Goal: Task Accomplishment & Management: Use online tool/utility

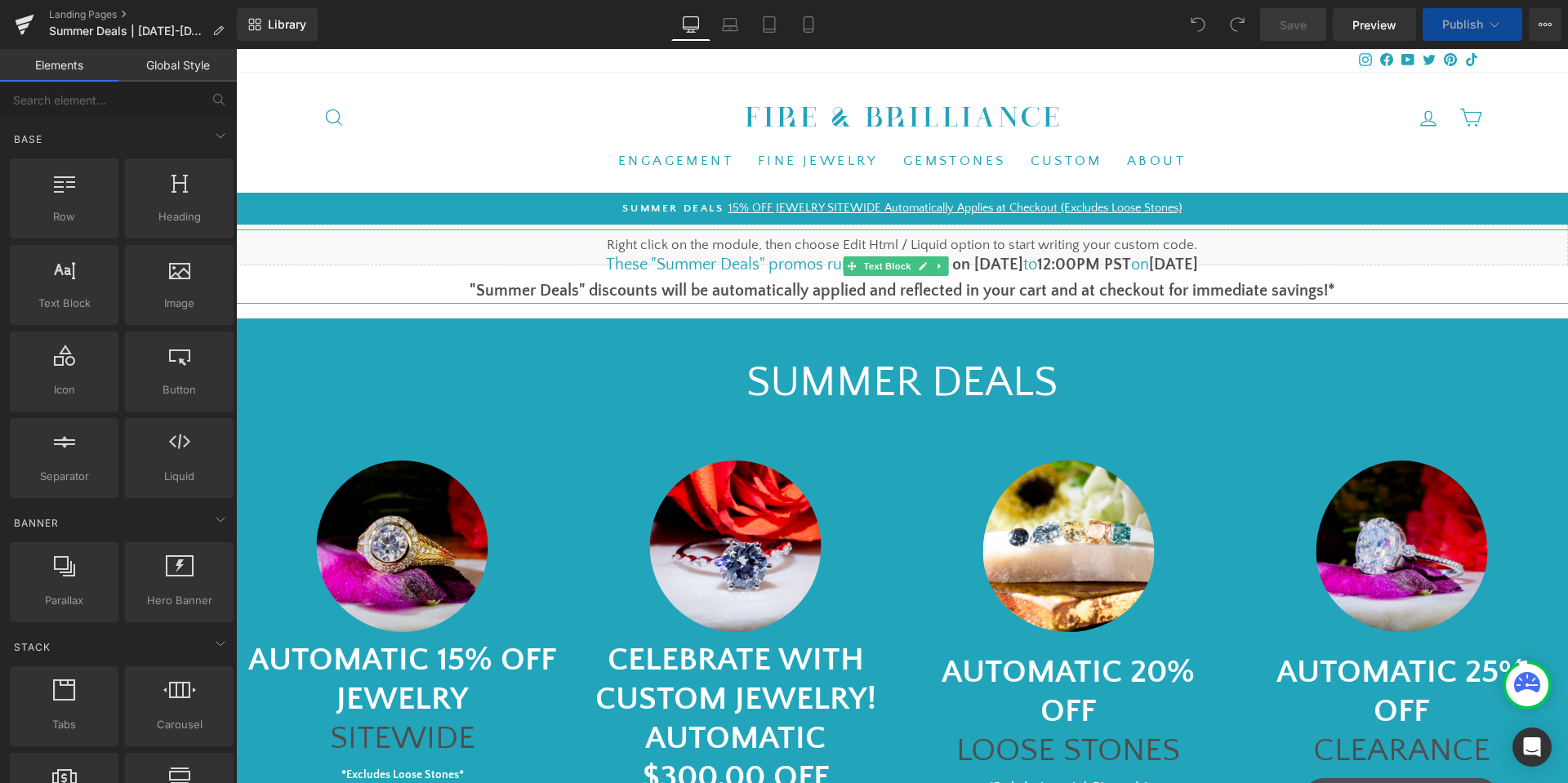
click at [979, 261] on font "1pm PST on [DATE]" at bounding box center [955, 264] width 134 height 18
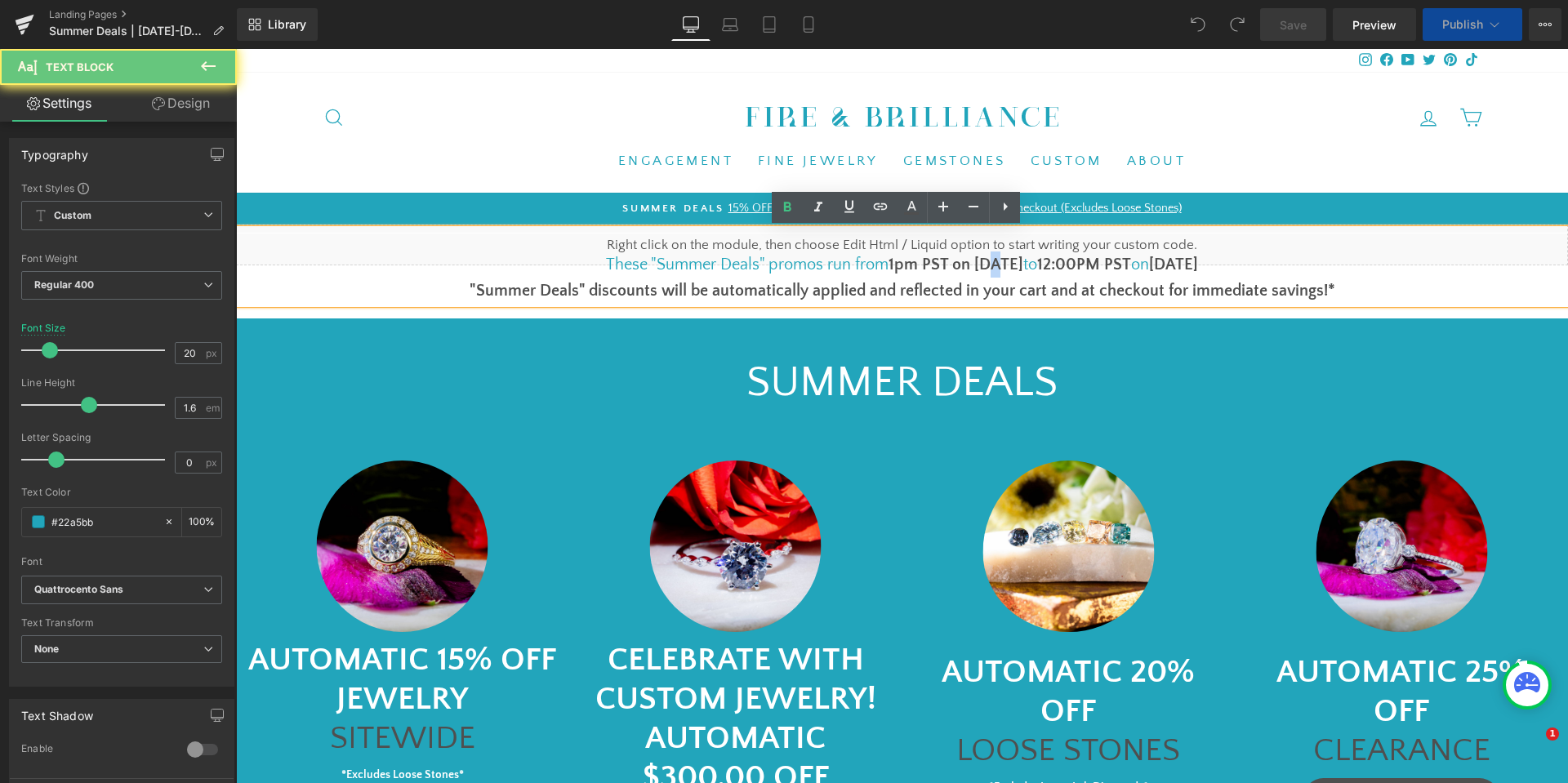
click at [979, 261] on font "1pm PST on [DATE]" at bounding box center [955, 264] width 134 height 18
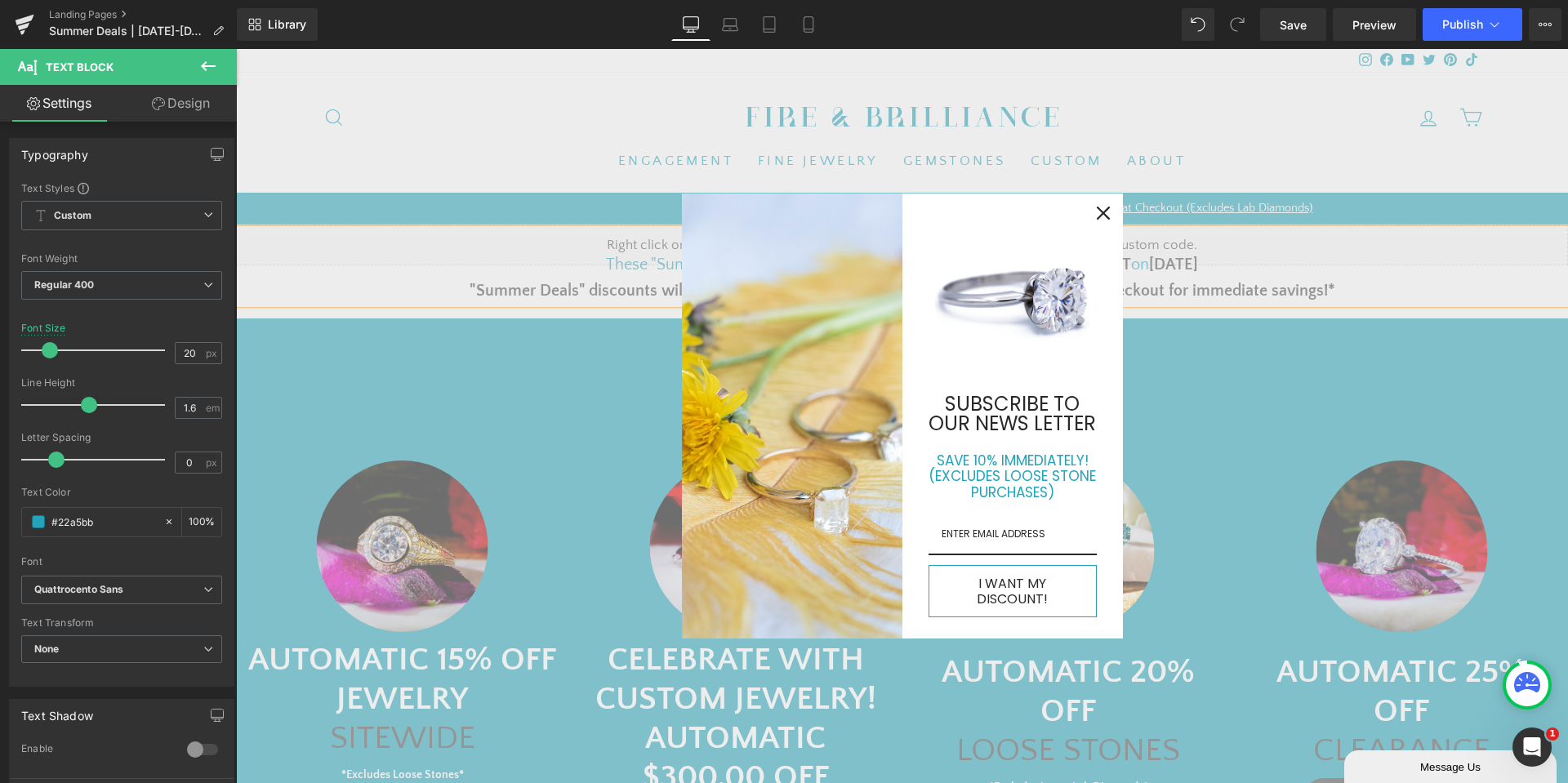
click at [1097, 216] on icon "close icon" at bounding box center [1103, 213] width 13 height 13
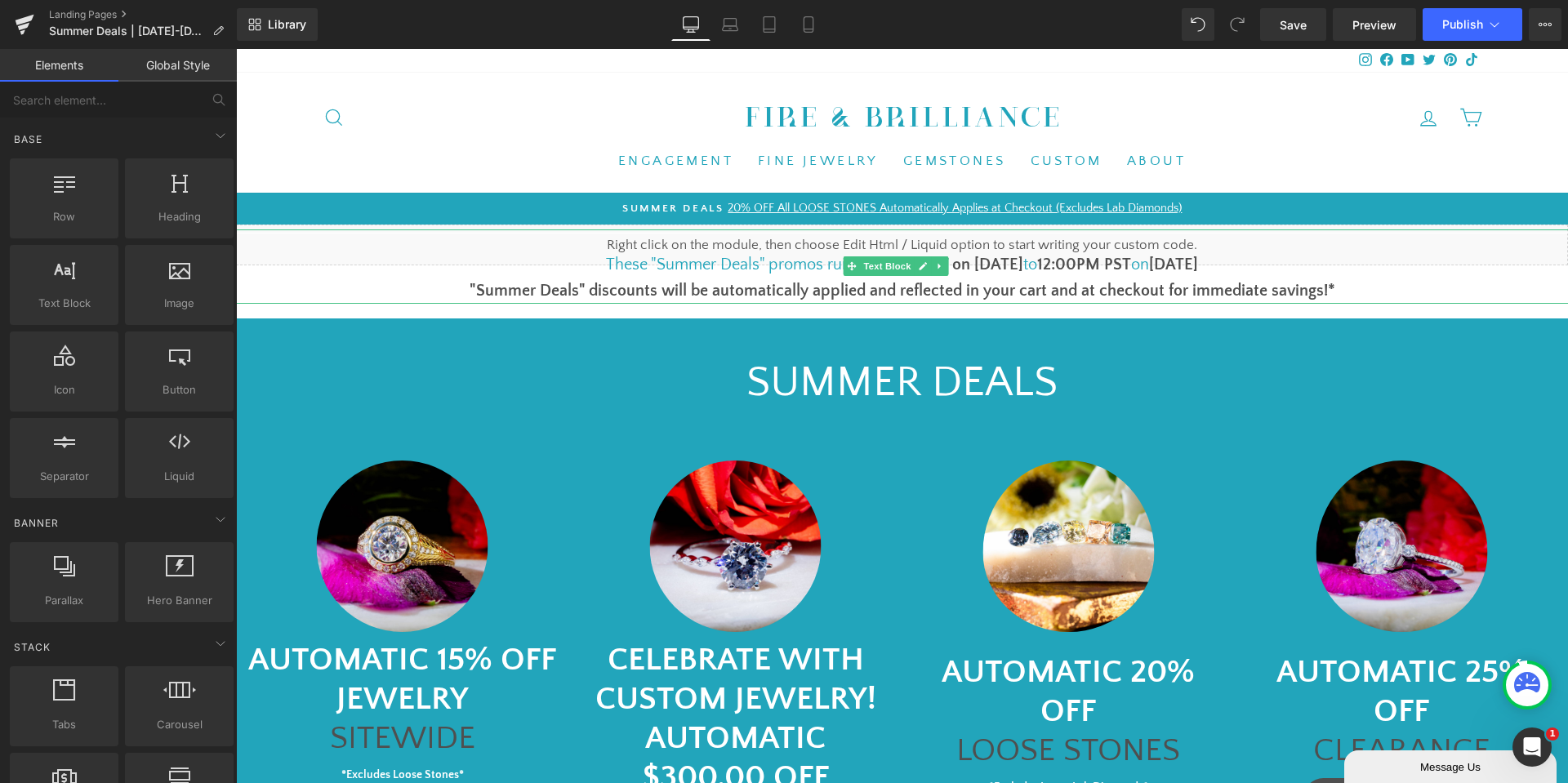
click at [1174, 268] on b "[DATE]" at bounding box center [1173, 264] width 49 height 18
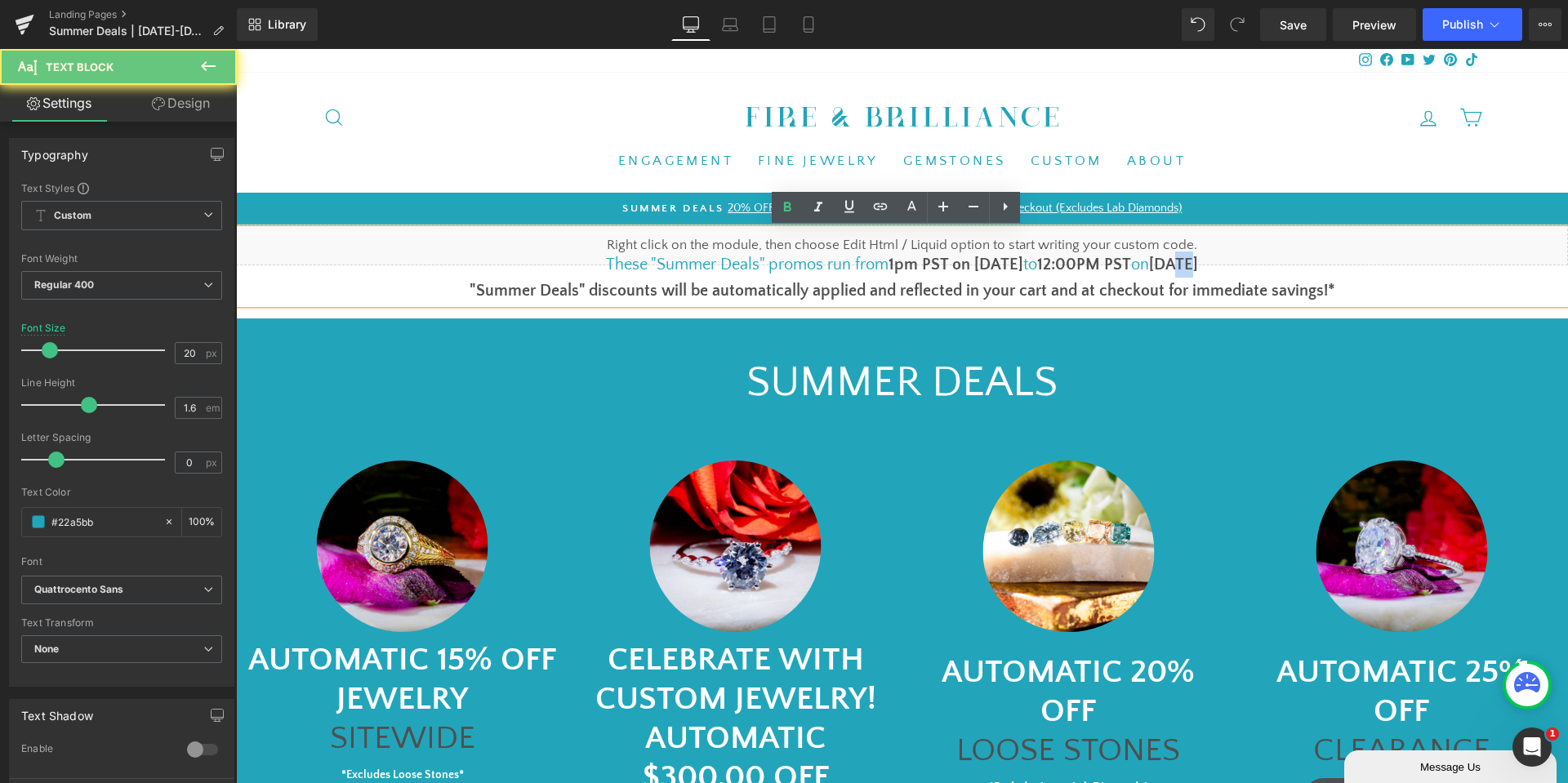
click at [1174, 268] on b "[DATE]" at bounding box center [1173, 264] width 49 height 18
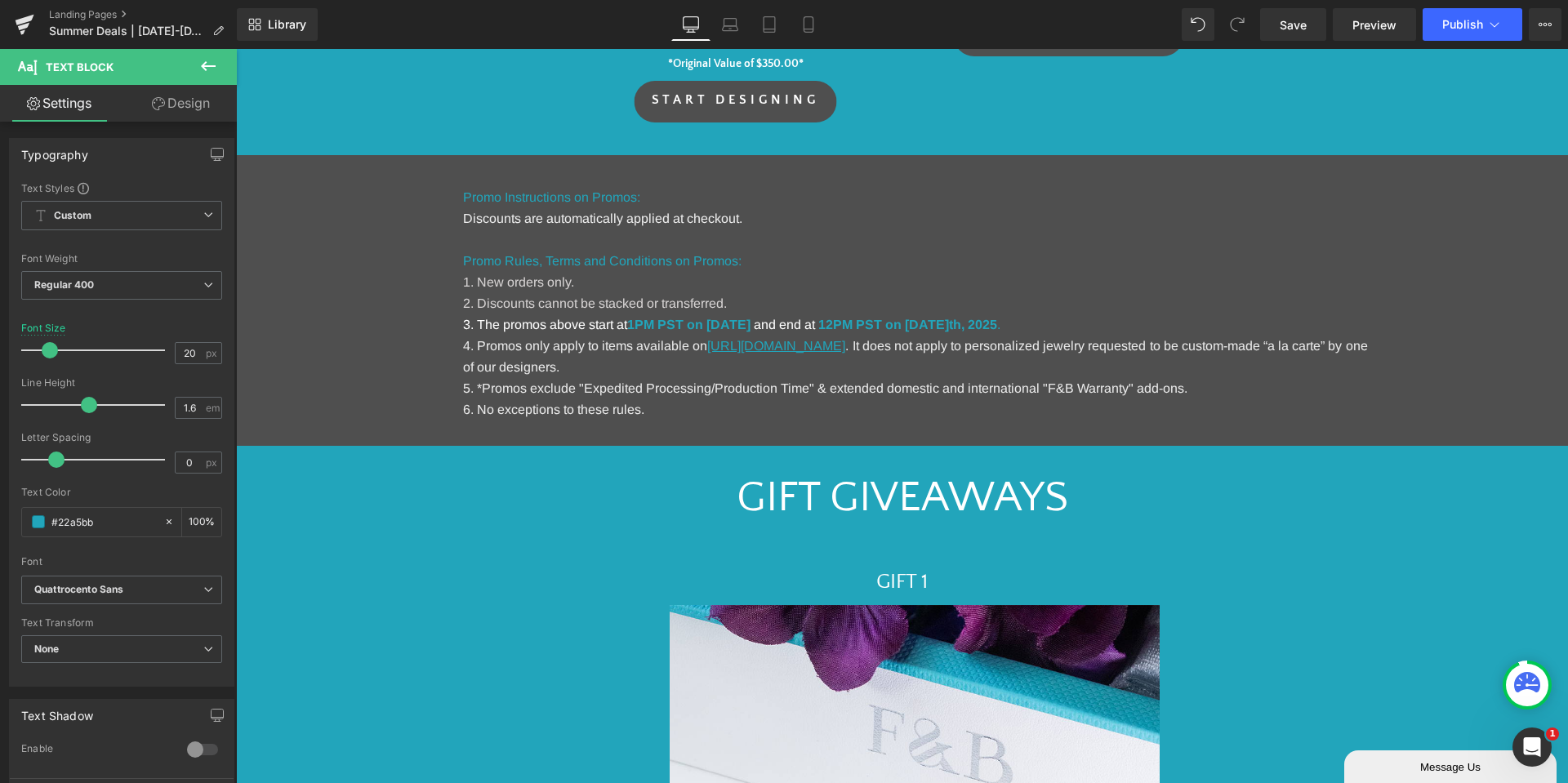
scroll to position [817, 0]
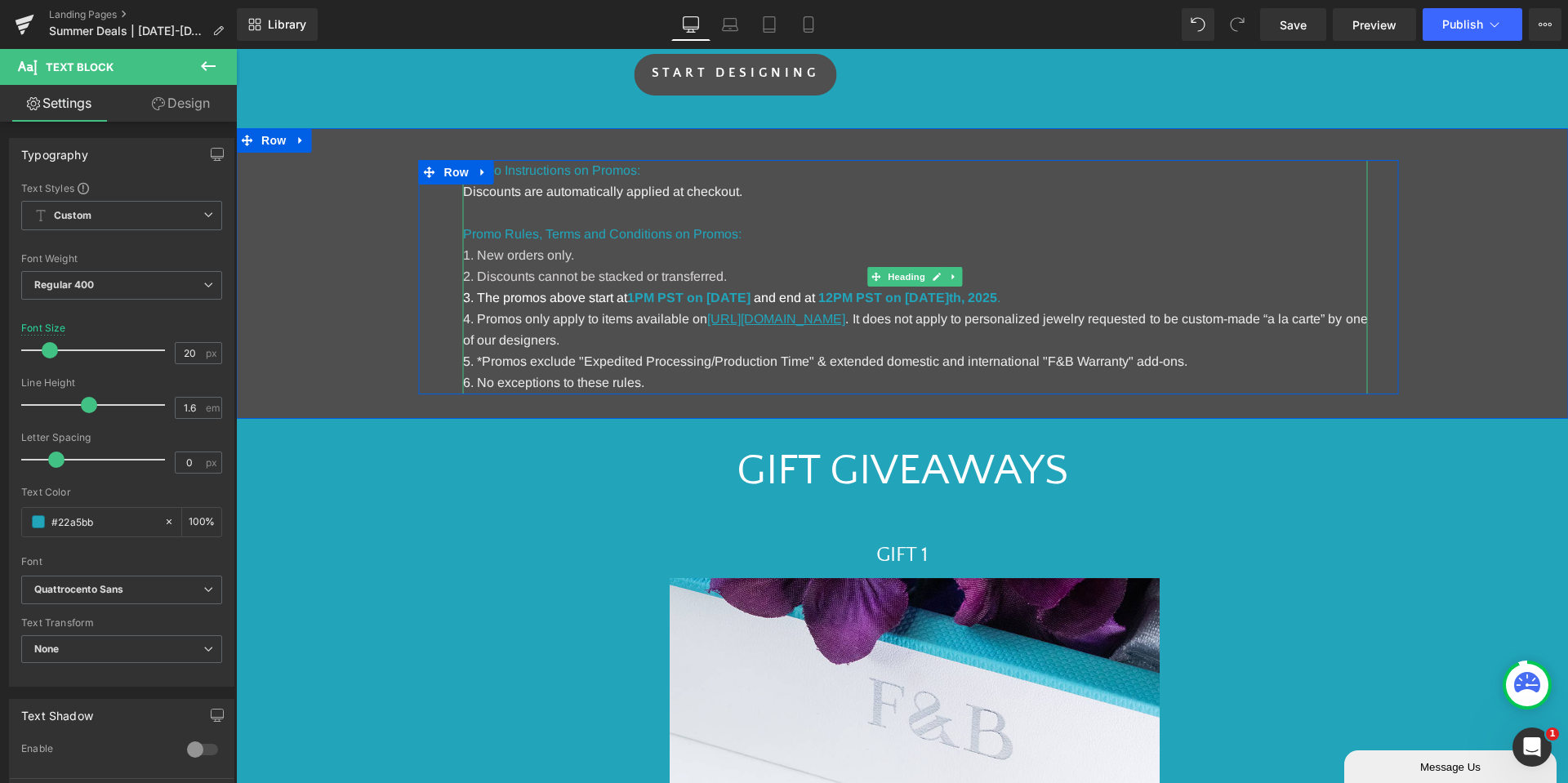
click at [750, 301] on strong "1PM PST on [DATE]" at bounding box center [688, 297] width 124 height 14
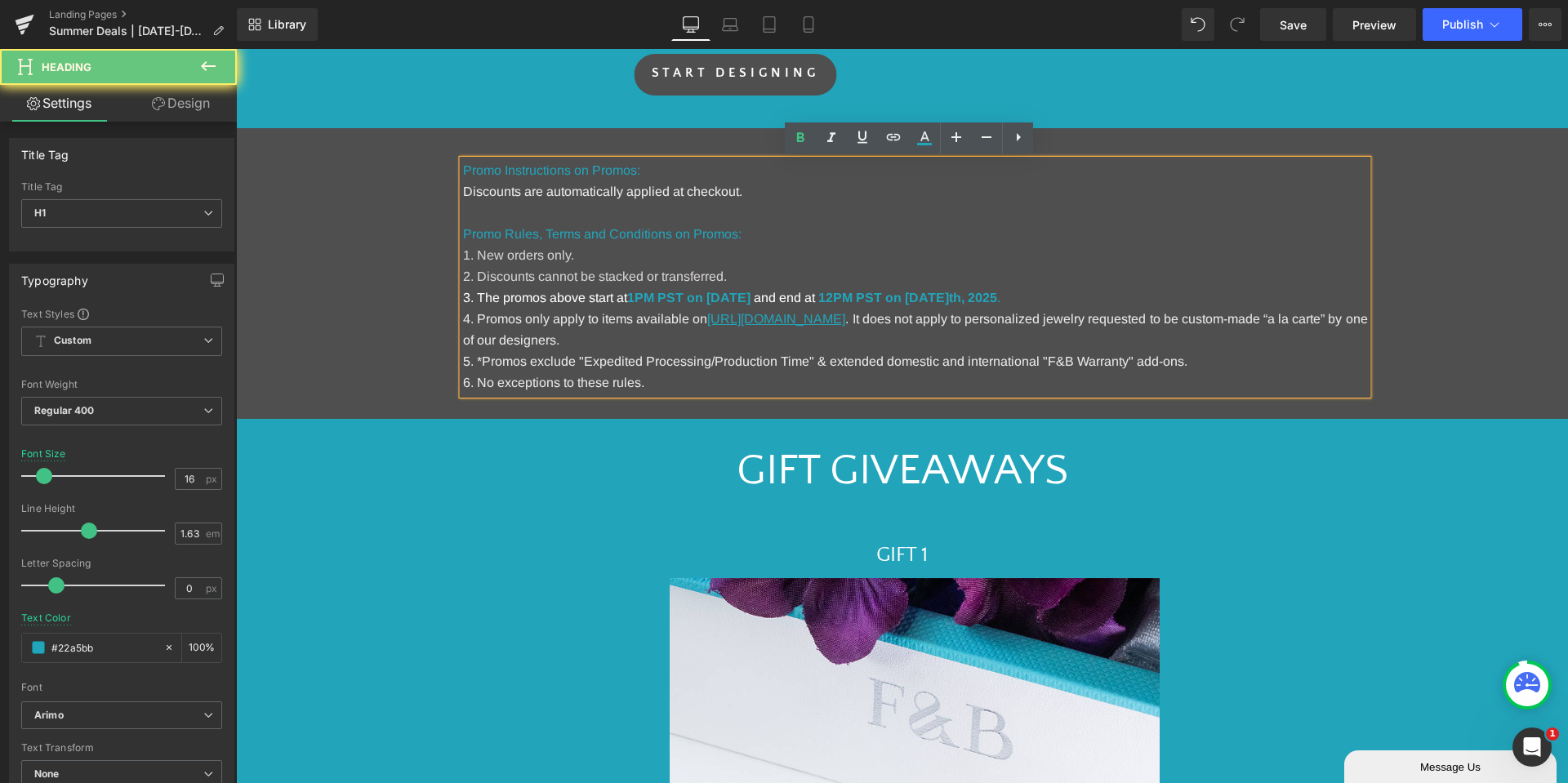
click at [750, 301] on strong "1PM PST on [DATE]" at bounding box center [688, 297] width 124 height 14
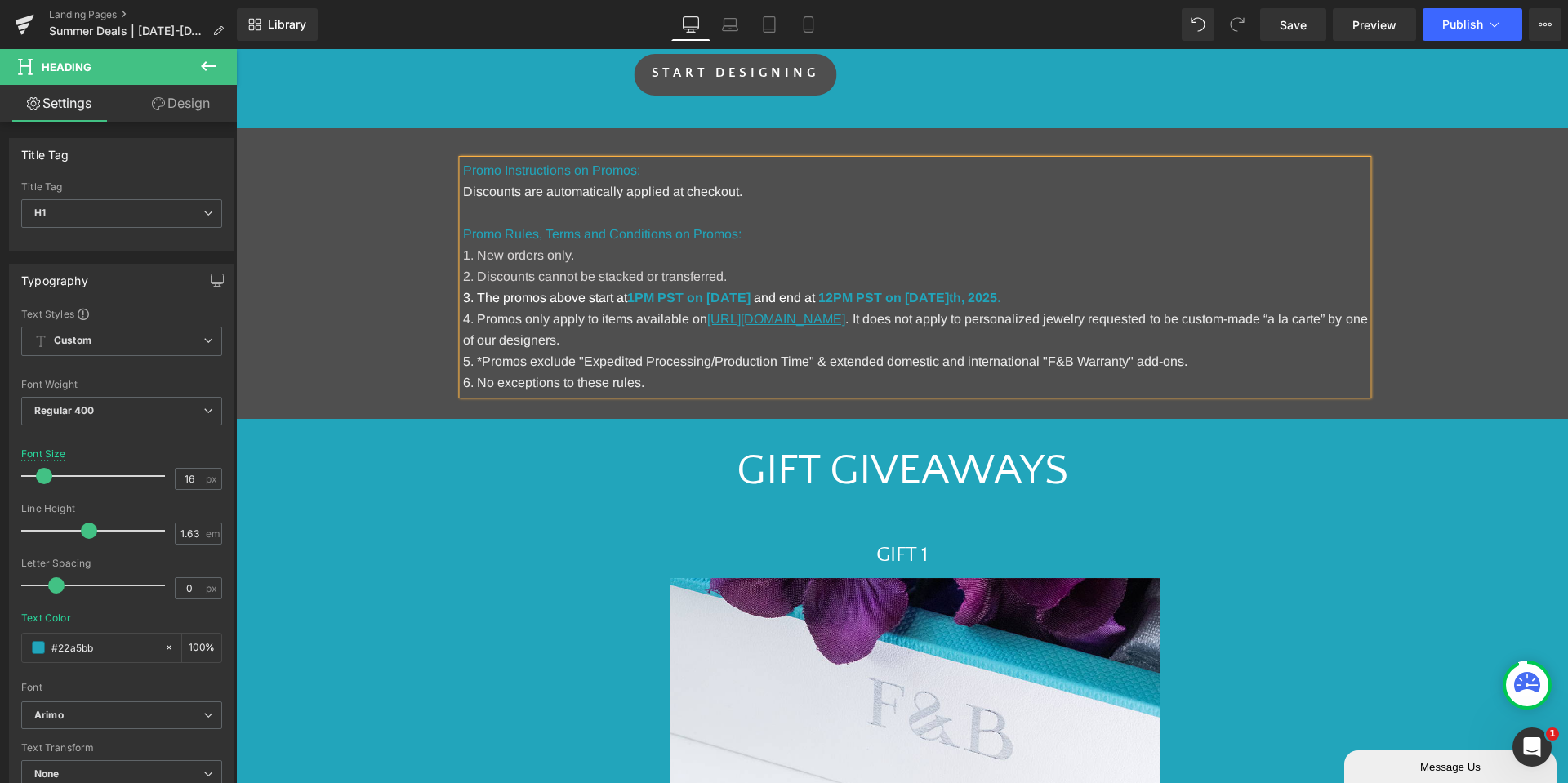
click at [949, 302] on strong "12PM PST on [DATE]" at bounding box center [883, 297] width 130 height 14
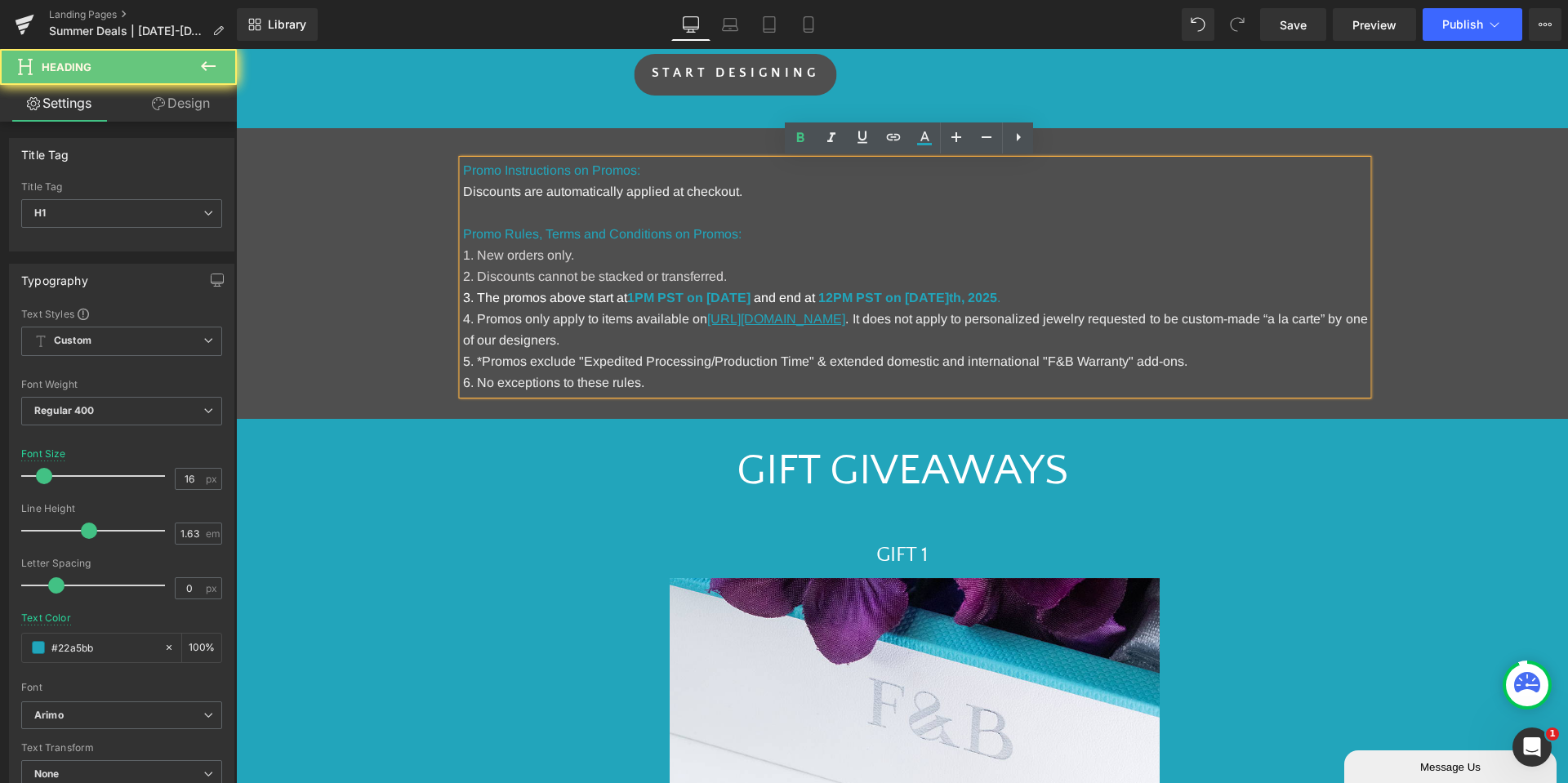
click at [949, 302] on strong "12PM PST on [DATE]" at bounding box center [883, 297] width 130 height 14
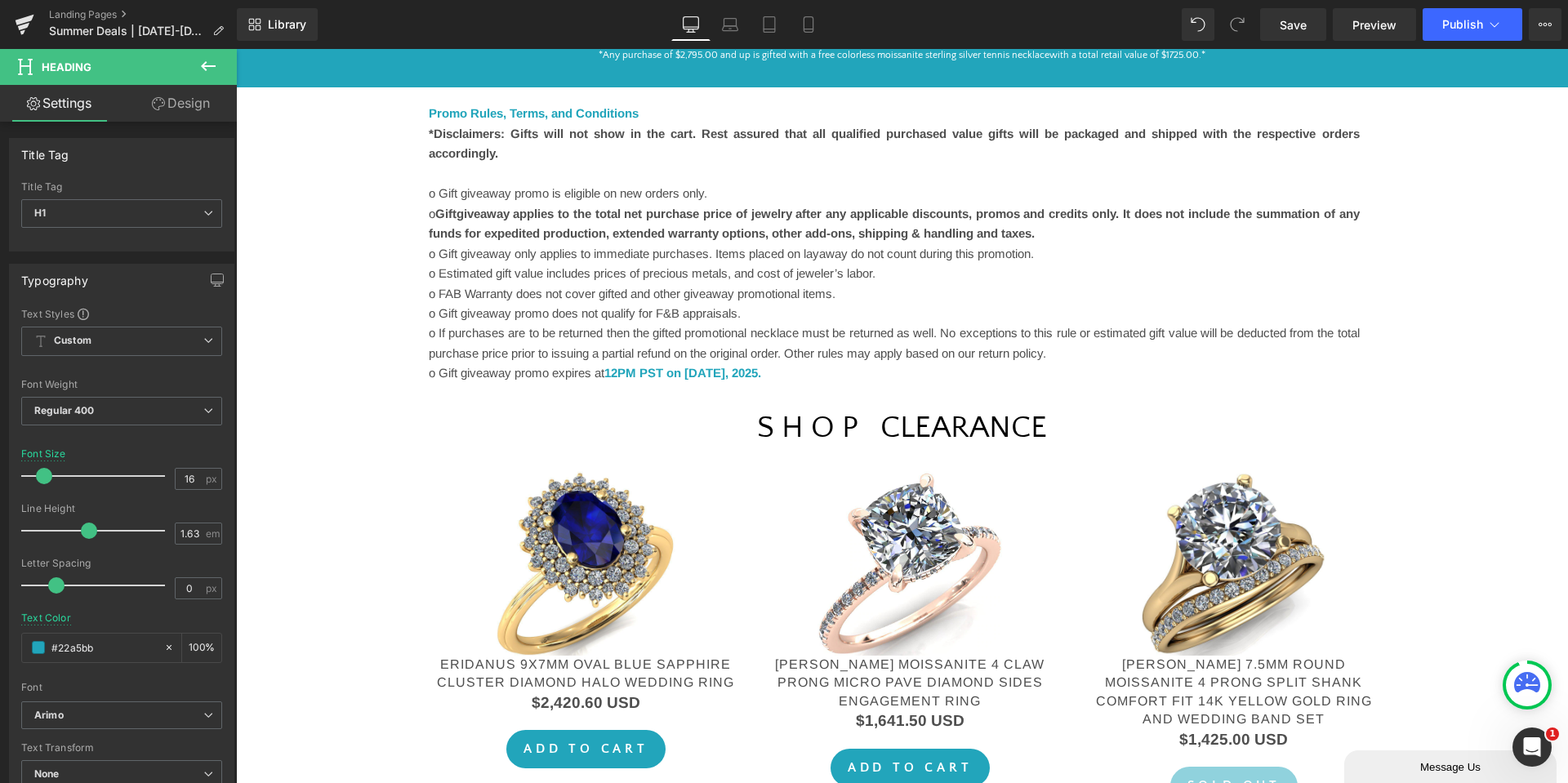
scroll to position [2042, 0]
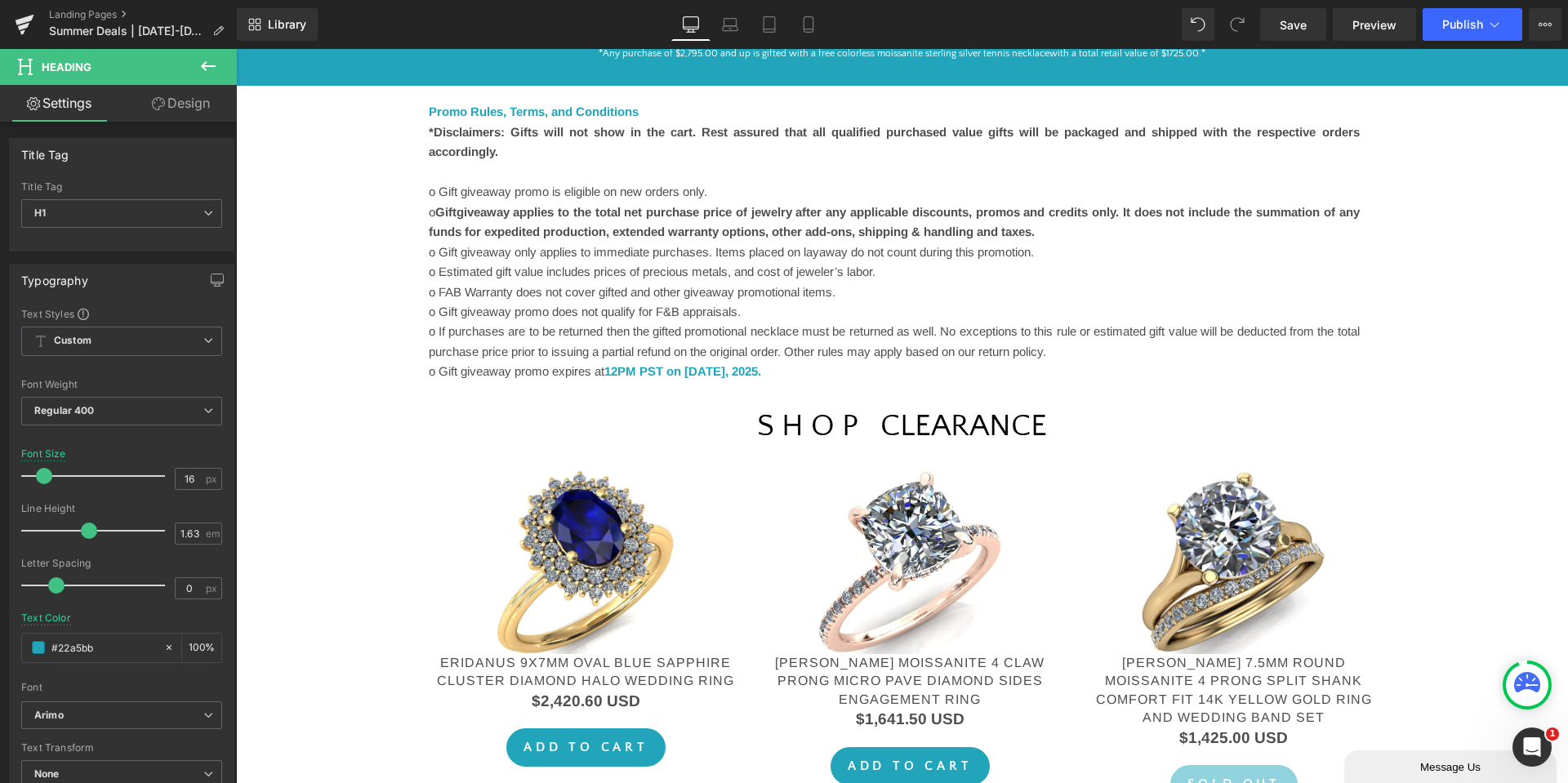
click at [725, 368] on font "12PM PST on [DATE]" at bounding box center [665, 370] width 121 height 14
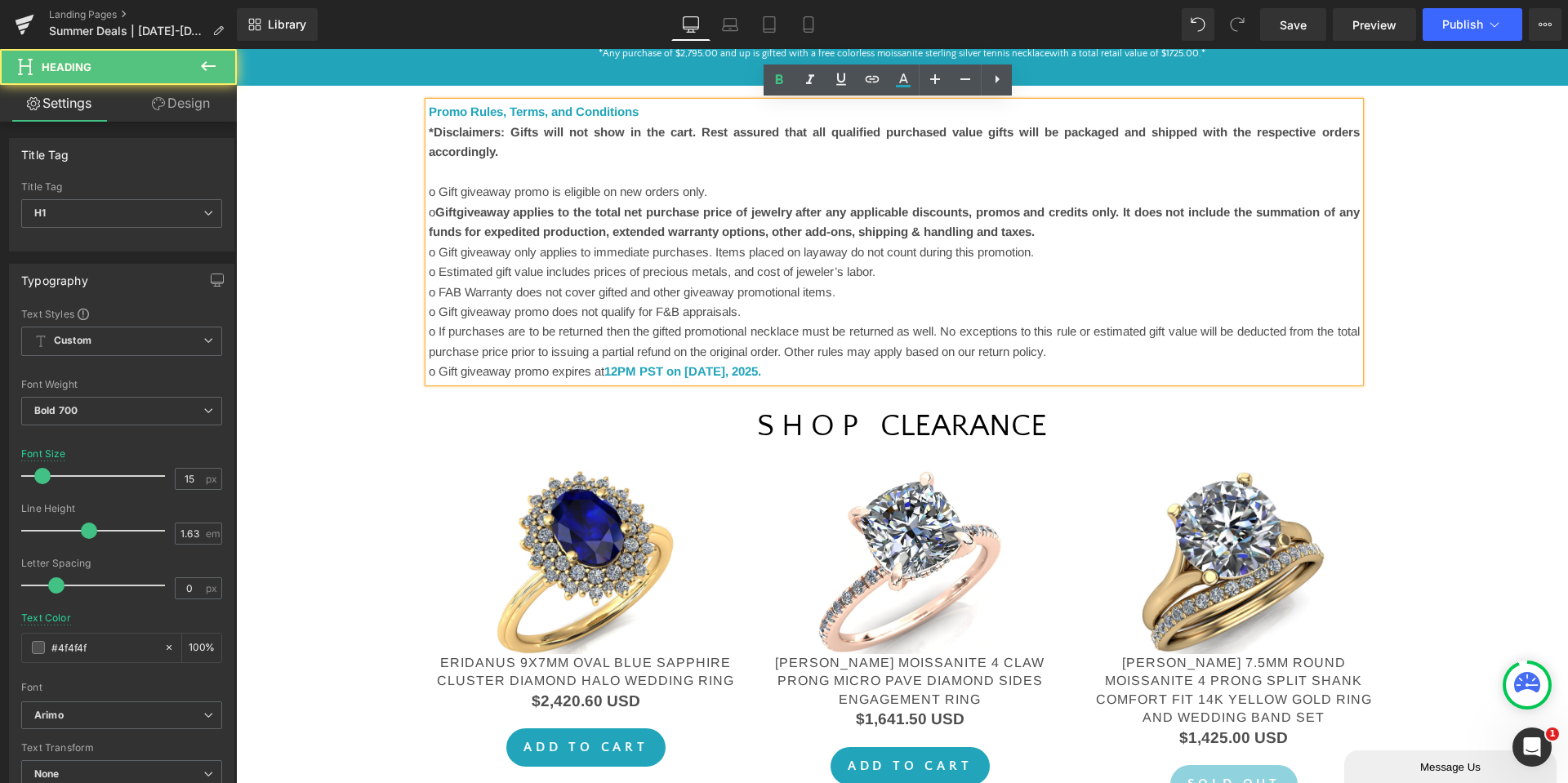
click at [725, 368] on font "12PM PST on [DATE]" at bounding box center [665, 370] width 121 height 14
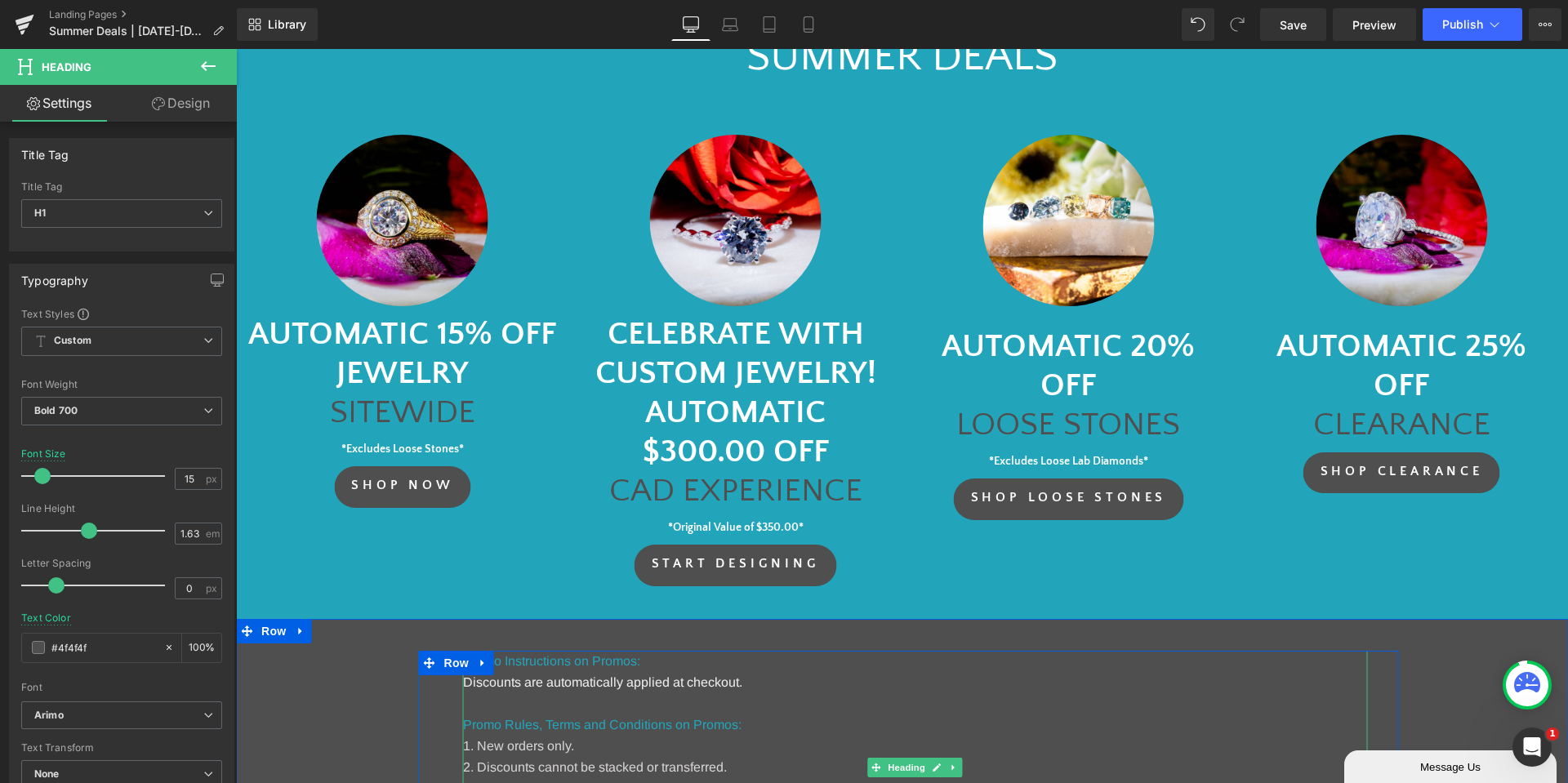
scroll to position [0, 0]
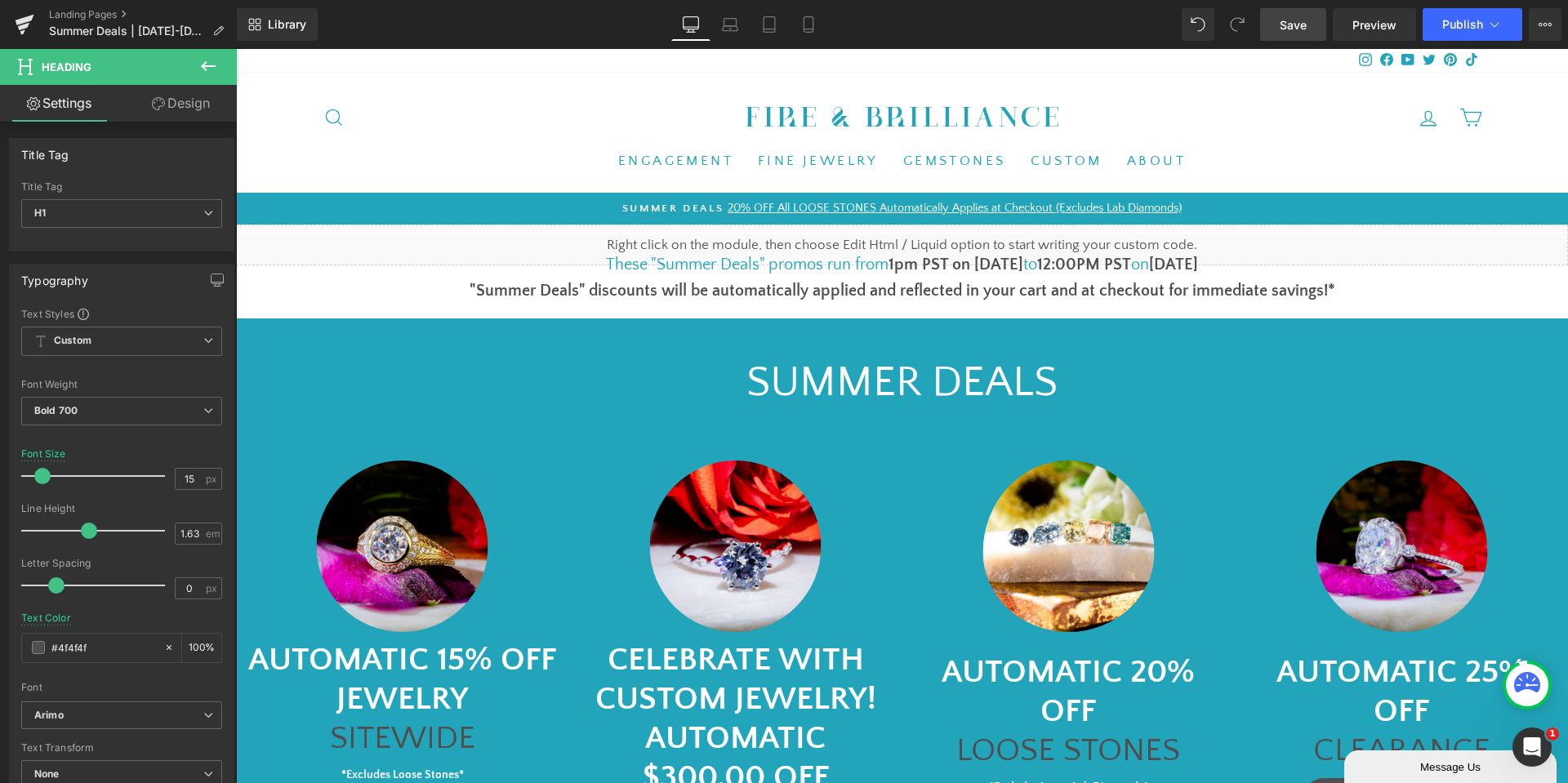
click at [1278, 28] on link "Save" at bounding box center [1293, 24] width 66 height 33
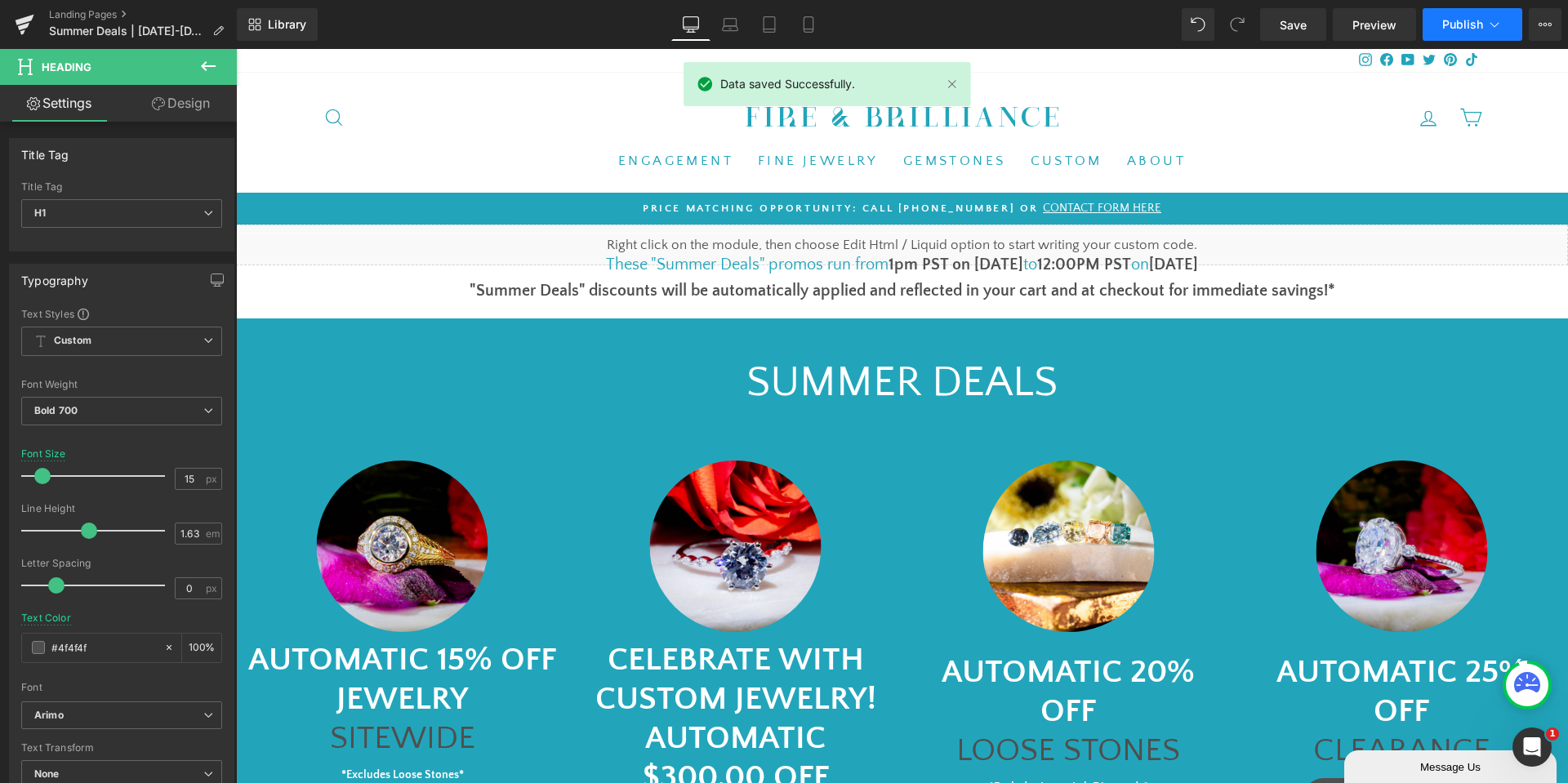
click at [1476, 30] on span "Publish" at bounding box center [1462, 24] width 41 height 13
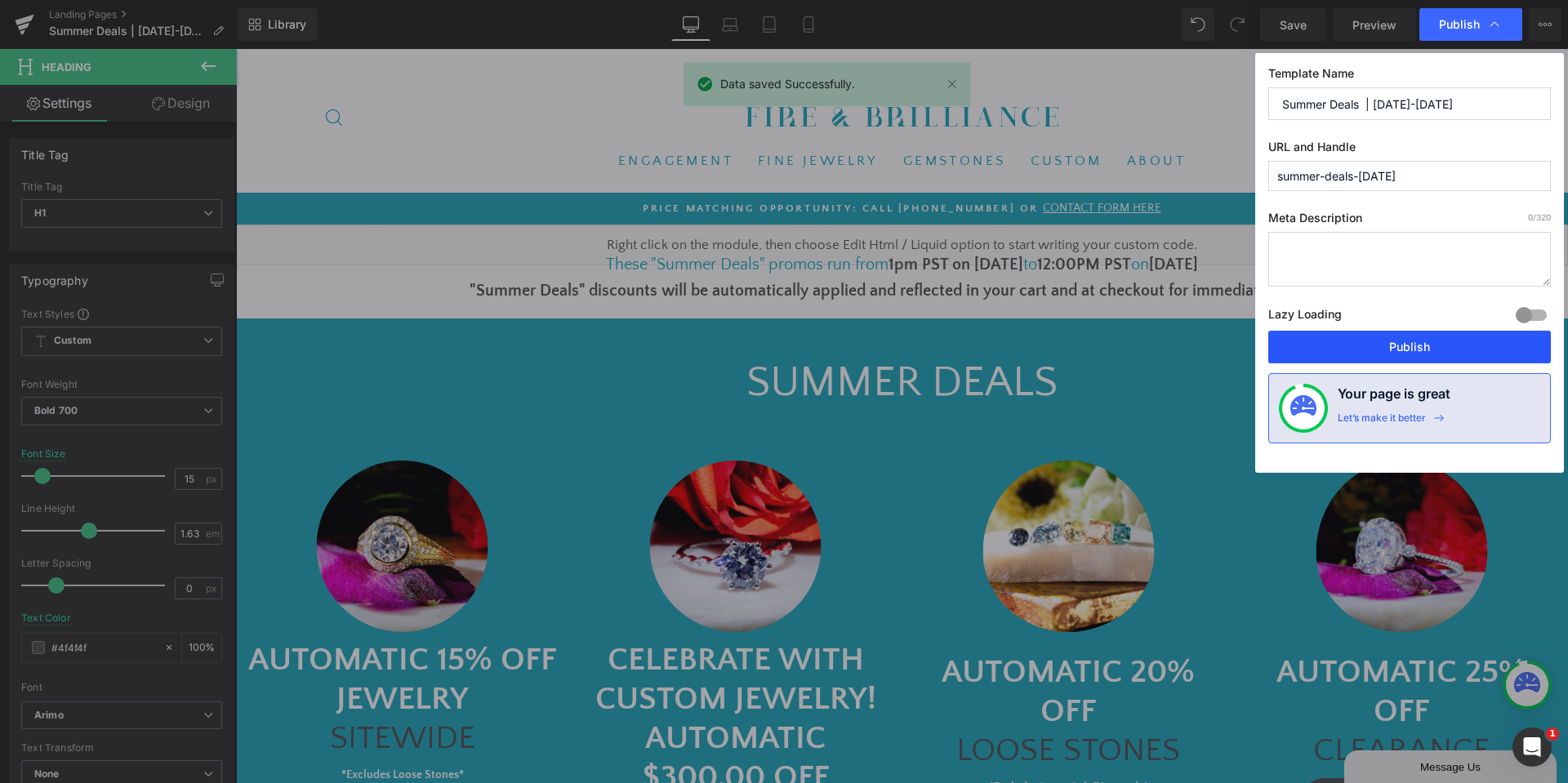
click at [1397, 345] on button "Publish" at bounding box center [1409, 347] width 282 height 33
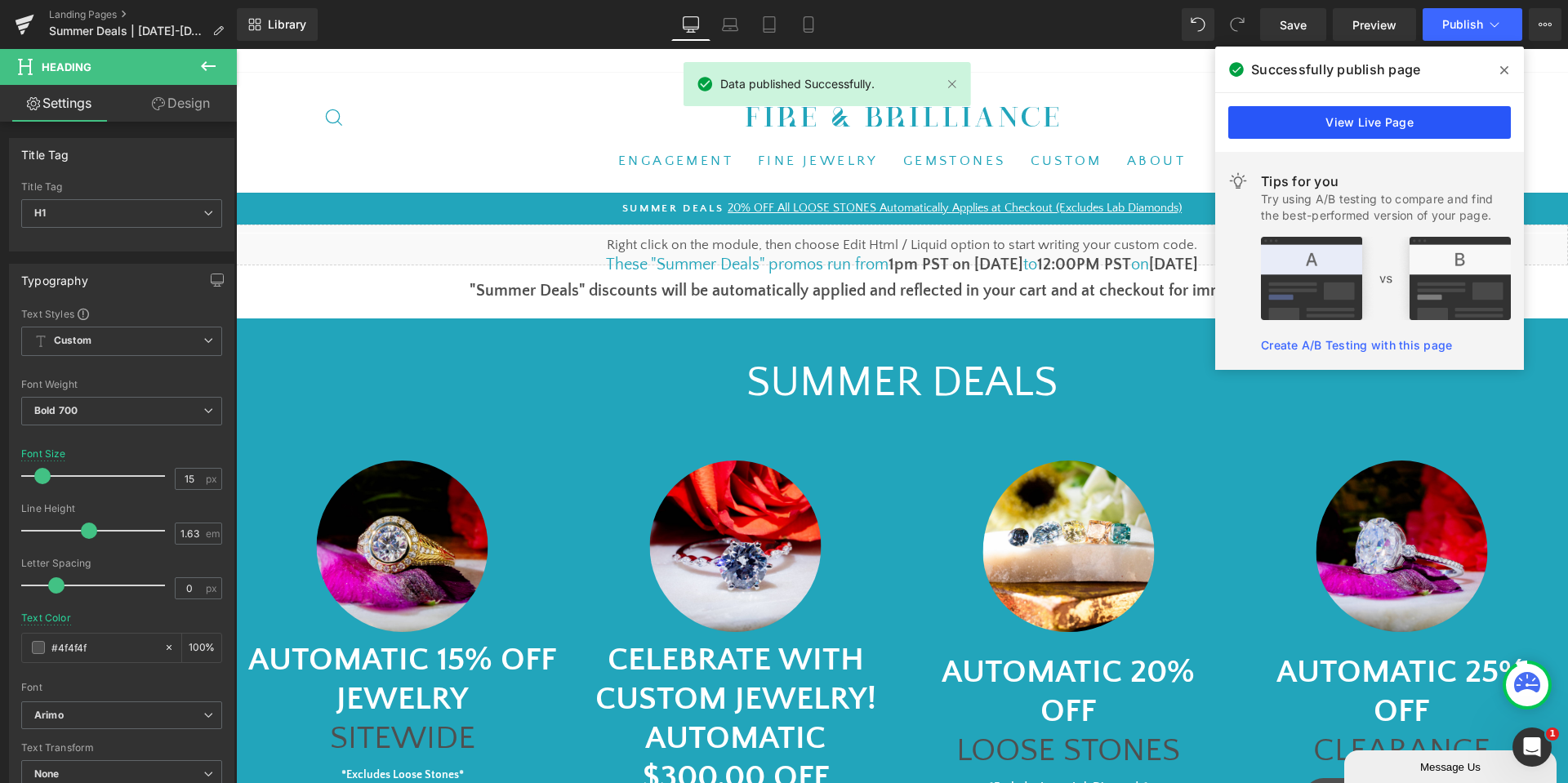
click at [1363, 119] on link "View Live Page" at bounding box center [1370, 122] width 282 height 33
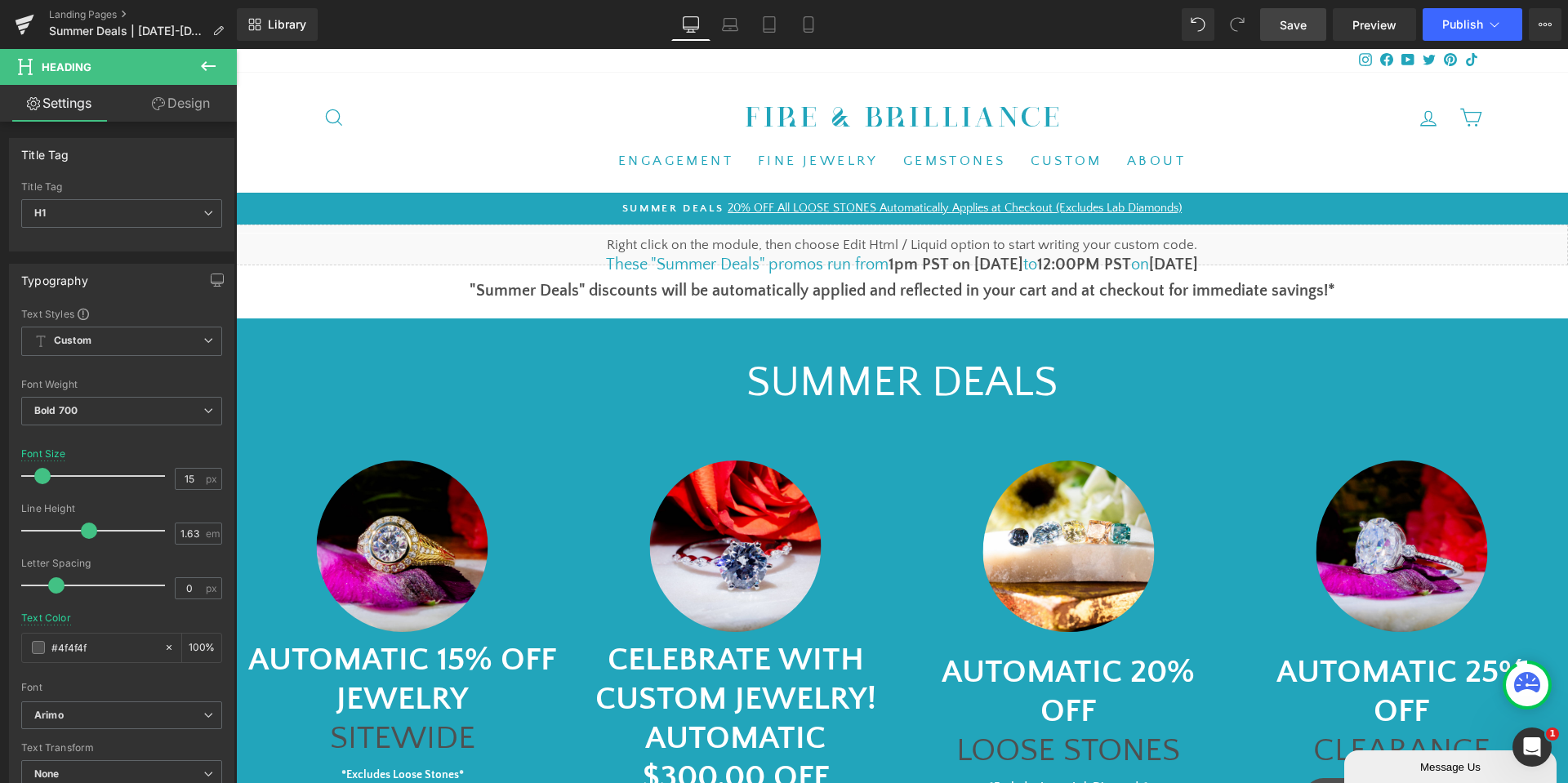
click at [1286, 25] on span "Save" at bounding box center [1293, 24] width 27 height 17
click at [1486, 31] on icon at bounding box center [1494, 24] width 16 height 16
